Goal: Find specific page/section

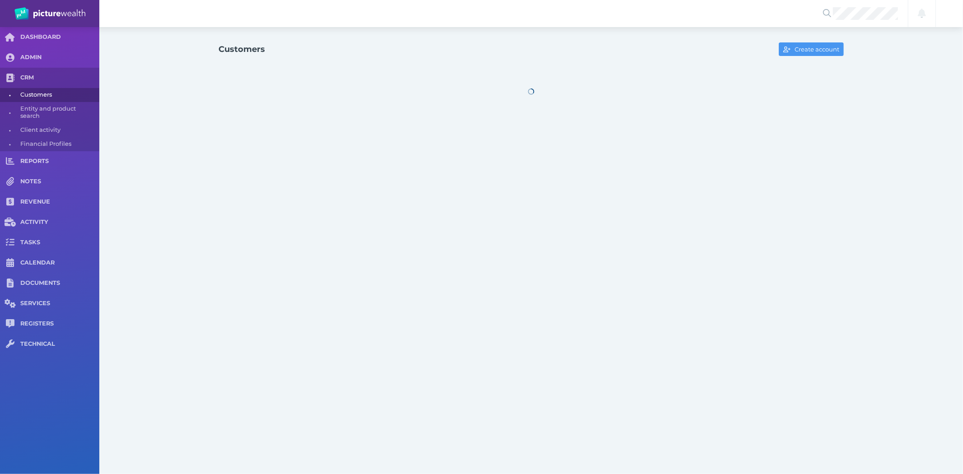
select select "25"
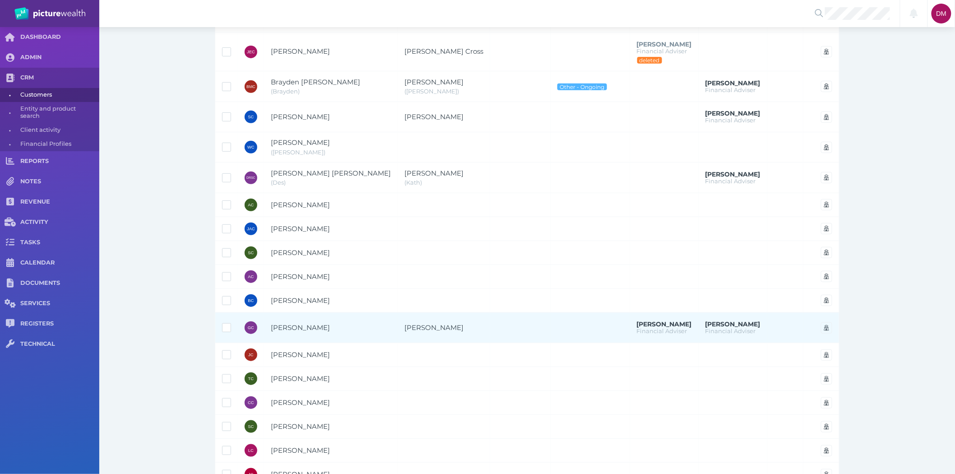
scroll to position [100, 0]
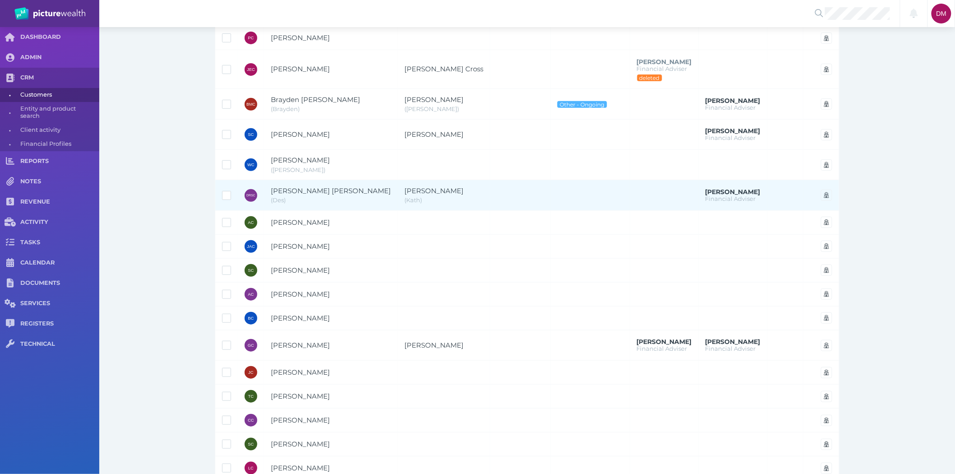
click at [308, 188] on span "[PERSON_NAME] [PERSON_NAME]" at bounding box center [331, 190] width 120 height 9
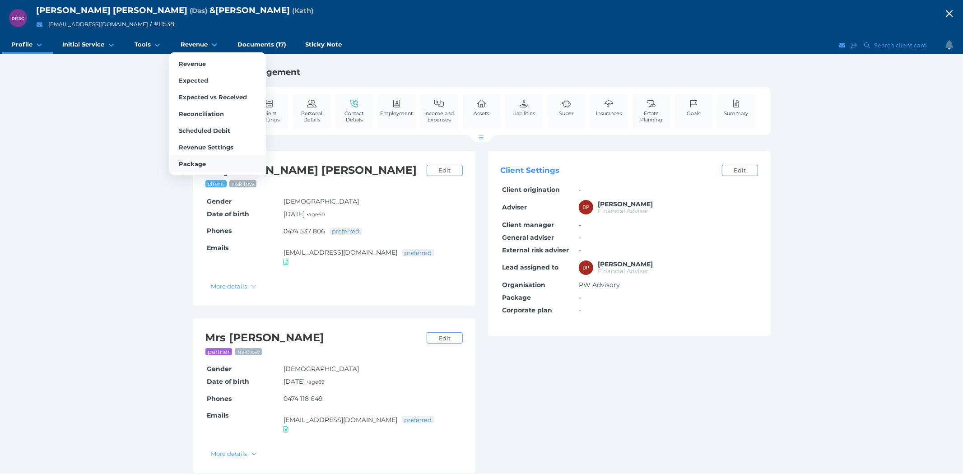
click at [190, 156] on link "Package" at bounding box center [217, 163] width 97 height 17
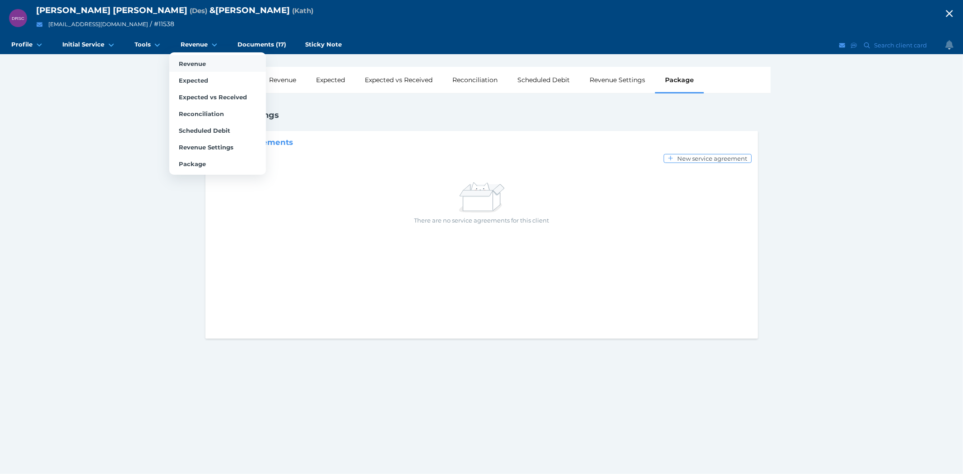
click at [191, 55] on link "Revenue" at bounding box center [217, 63] width 97 height 17
select select "25"
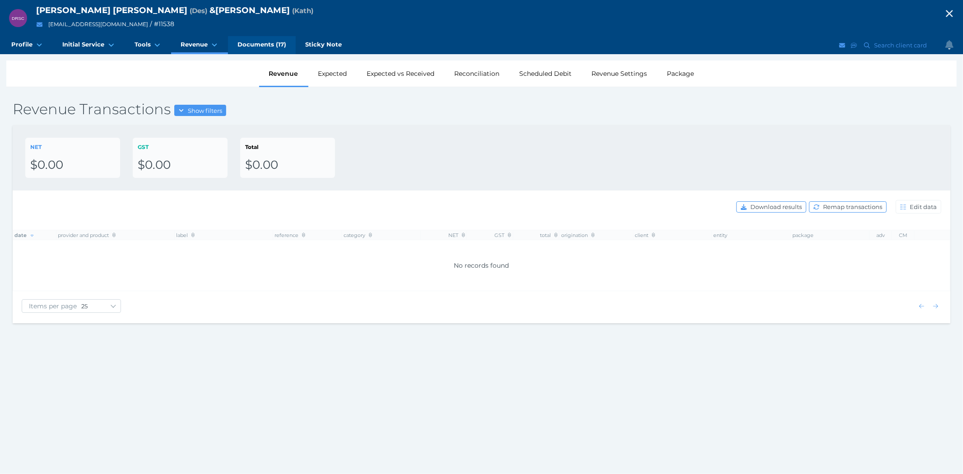
click at [269, 48] on span "Documents (17)" at bounding box center [261, 45] width 49 height 8
